Goal: Task Accomplishment & Management: Manage account settings

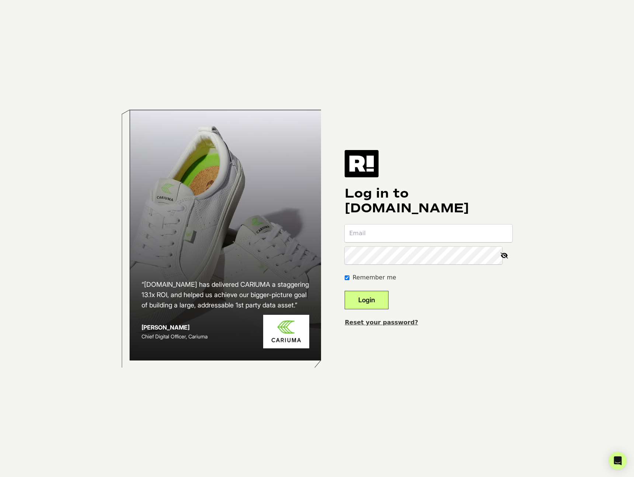
type input "[PERSON_NAME][EMAIL_ADDRESS][DOMAIN_NAME]"
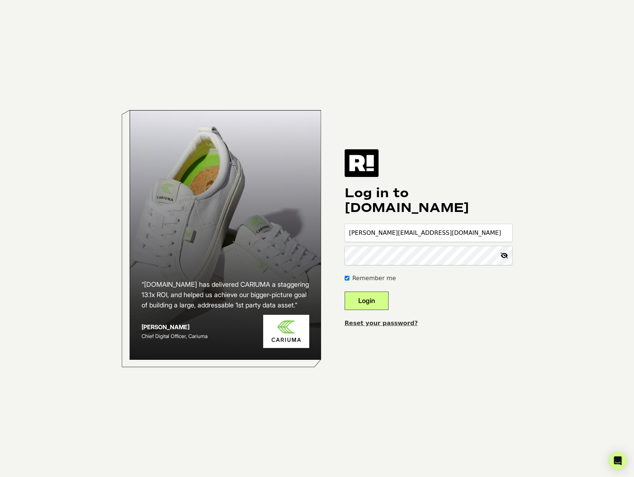
click at [388, 299] on button "Login" at bounding box center [367, 301] width 44 height 18
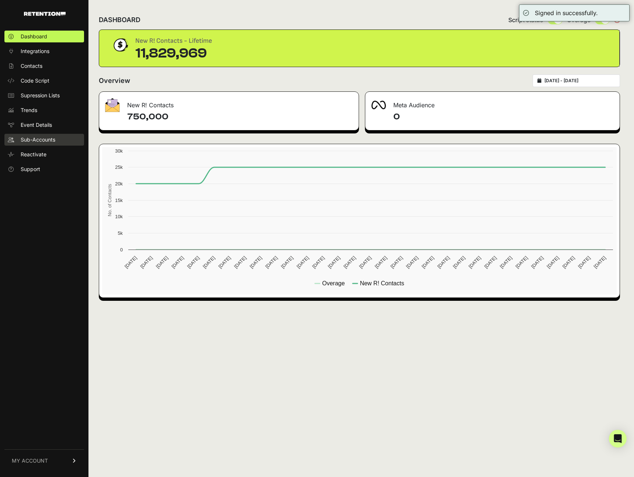
click at [41, 142] on span "Sub-Accounts" at bounding box center [38, 139] width 35 height 7
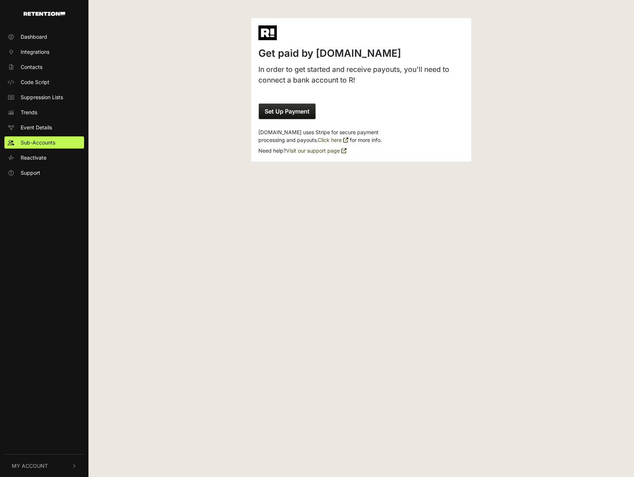
click at [45, 466] on span "My Account" at bounding box center [30, 466] width 36 height 8
click at [43, 391] on span "Account Details" at bounding box center [40, 388] width 38 height 8
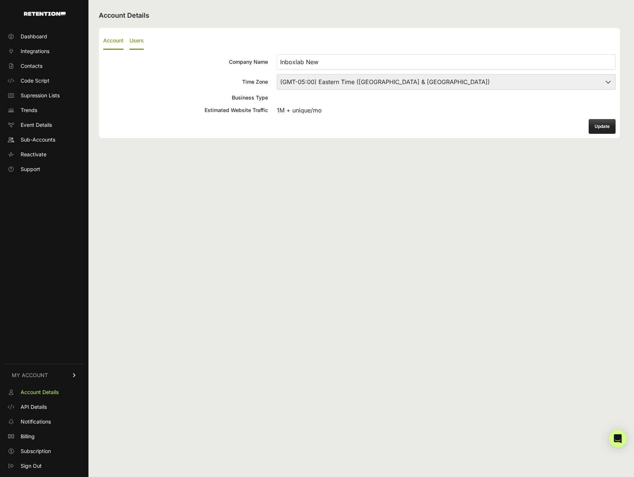
click at [138, 39] on label "Users" at bounding box center [136, 40] width 14 height 17
click at [0, 0] on input "Users" at bounding box center [0, 0] width 0 height 0
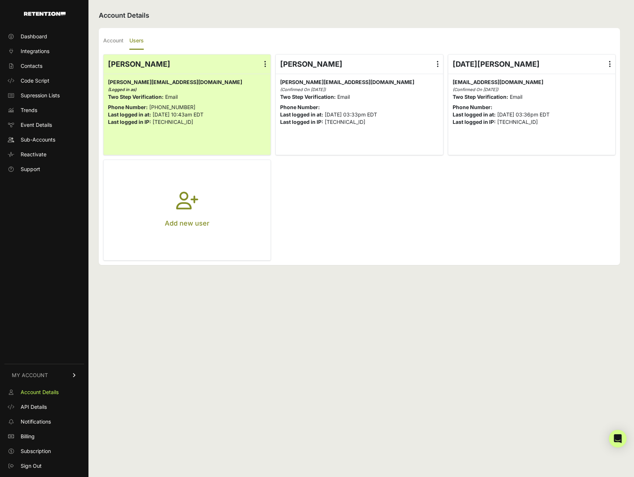
click at [406, 205] on ul "Jason Tsang Edit Details Reset Password Login History jason@inboxstudio.com jas…" at bounding box center [359, 157] width 513 height 207
click at [397, 201] on ul "Jason Tsang Edit Details Reset Password Login History jason@inboxstudio.com jas…" at bounding box center [359, 157] width 513 height 207
click at [267, 63] on label at bounding box center [265, 64] width 11 height 19
click at [0, 0] on input "radio" at bounding box center [0, 0] width 0 height 0
click at [369, 216] on ul "Jason Tsang Edit Details Reset Password Login History jason@inboxstudio.com jas…" at bounding box center [359, 157] width 513 height 207
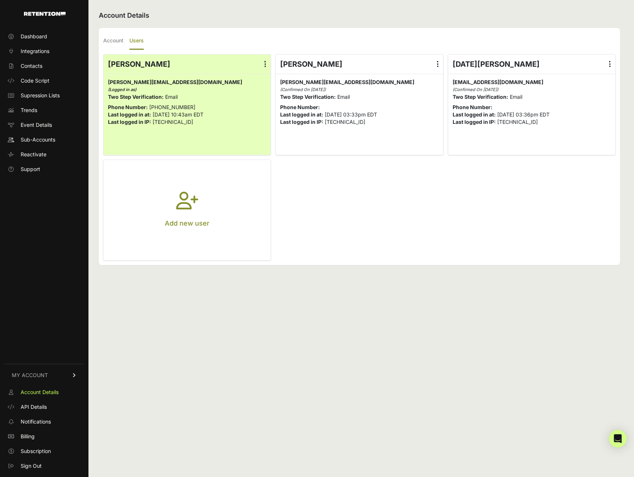
click at [397, 208] on ul "Jason Tsang Edit Details Reset Password Login History jason@inboxstudio.com jas…" at bounding box center [359, 157] width 513 height 207
click at [376, 65] on div "Jason Tsang Edit Details Reset Password Login History Delete" at bounding box center [359, 64] width 167 height 19
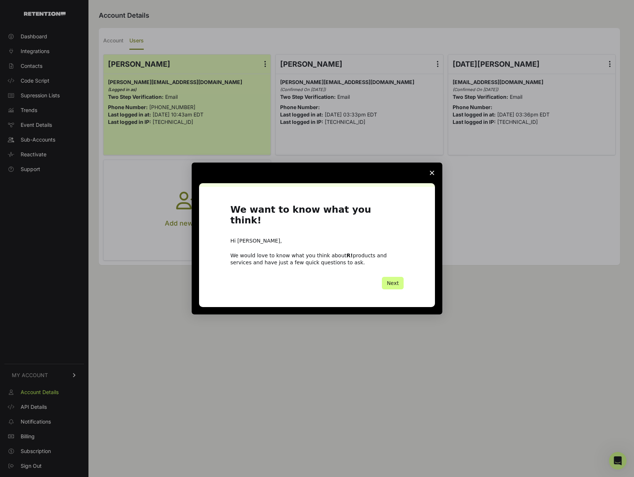
click at [432, 175] on polygon "Close survey" at bounding box center [432, 173] width 4 height 4
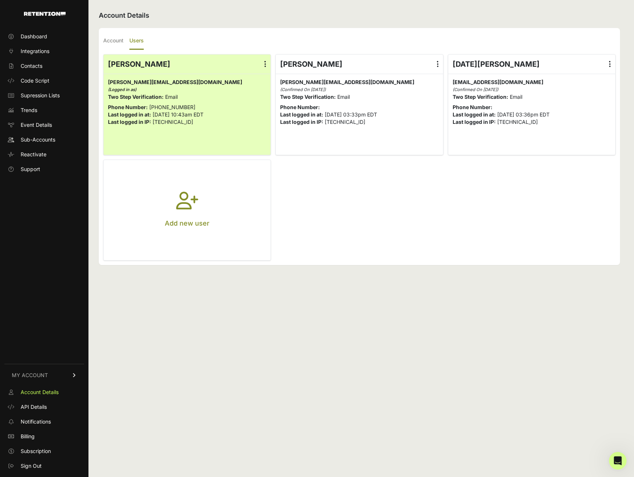
click at [442, 64] on label at bounding box center [438, 64] width 11 height 19
click at [0, 0] on input "radio" at bounding box center [0, 0] width 0 height 0
click at [399, 40] on ul "Account Users" at bounding box center [359, 40] width 513 height 17
click at [408, 124] on link "Delete" at bounding box center [416, 123] width 56 height 13
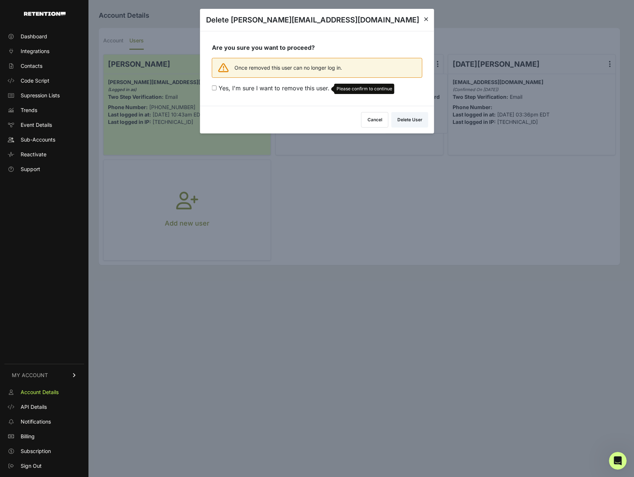
click at [287, 89] on span "Yes, I'm sure I want to remove this user." at bounding box center [274, 87] width 111 height 7
click at [217, 89] on input "Yes, I'm sure I want to remove this user. Please confirm to continue" at bounding box center [214, 88] width 5 height 5
checkbox input "true"
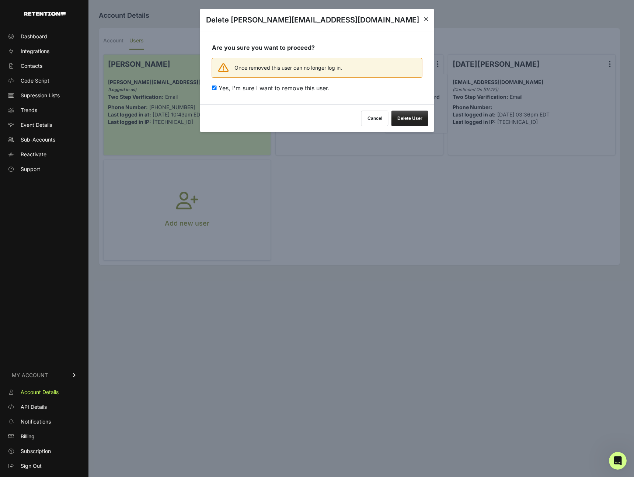
click at [422, 121] on button "Delete User" at bounding box center [410, 118] width 37 height 15
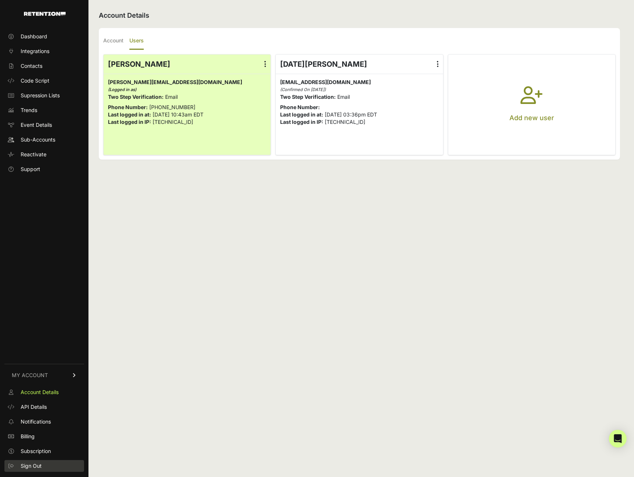
click at [37, 466] on span "Sign Out" at bounding box center [31, 466] width 21 height 7
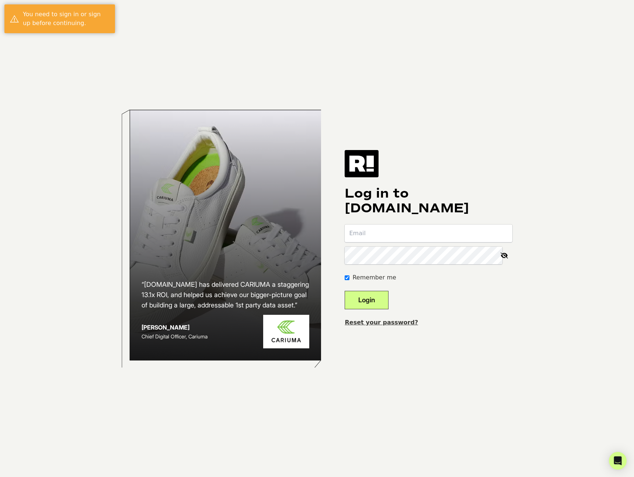
type input "[PERSON_NAME][EMAIL_ADDRESS][DOMAIN_NAME]"
click at [385, 299] on button "Login" at bounding box center [367, 300] width 44 height 18
